Goal: Information Seeking & Learning: Learn about a topic

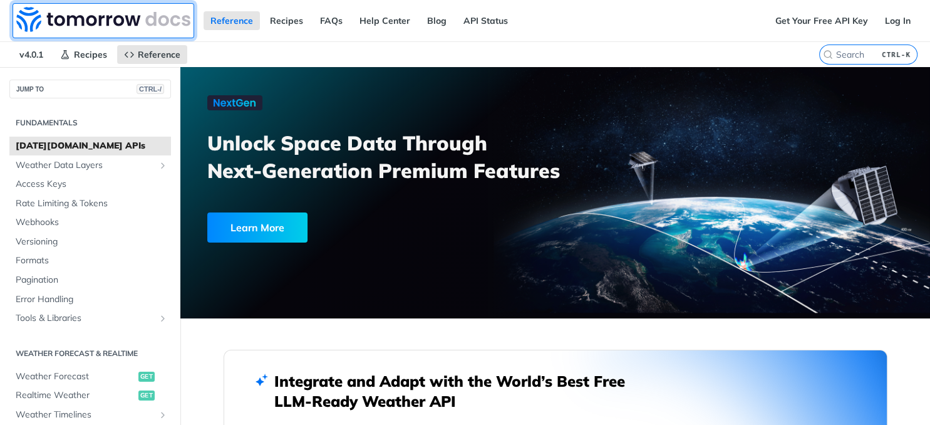
click at [90, 24] on img at bounding box center [103, 19] width 174 height 25
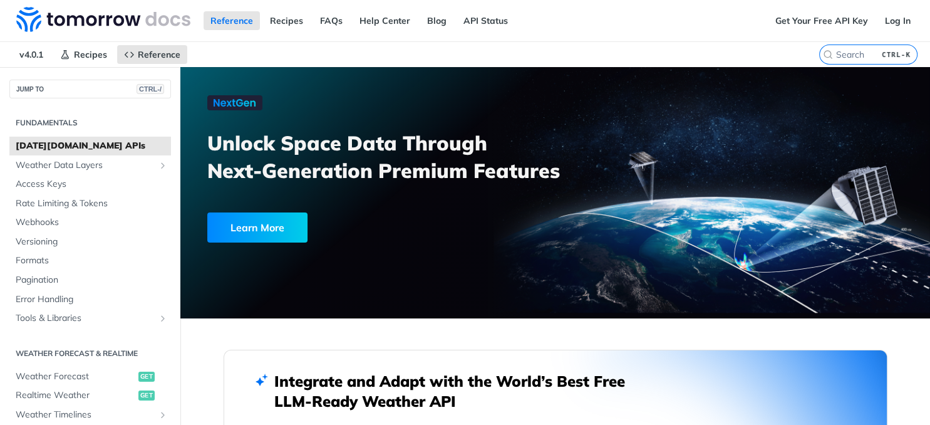
click at [307, 51] on nav "v4.0.1 Recipes Reference" at bounding box center [409, 54] width 819 height 25
click at [743, 36] on div "Reference Recipes FAQs Help Center Blog API Status" at bounding box center [384, 20] width 768 height 41
click at [86, 164] on span "Weather Data Layers" at bounding box center [85, 165] width 139 height 13
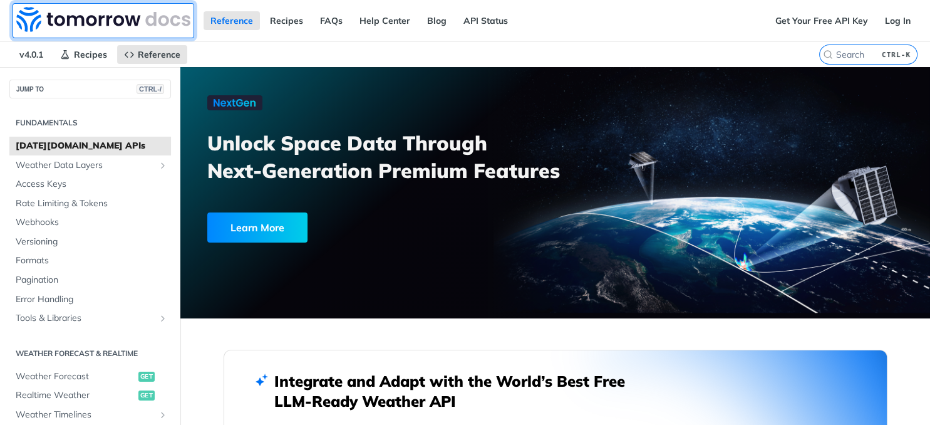
click at [106, 23] on img at bounding box center [103, 19] width 174 height 25
